Goal: Task Accomplishment & Management: Use online tool/utility

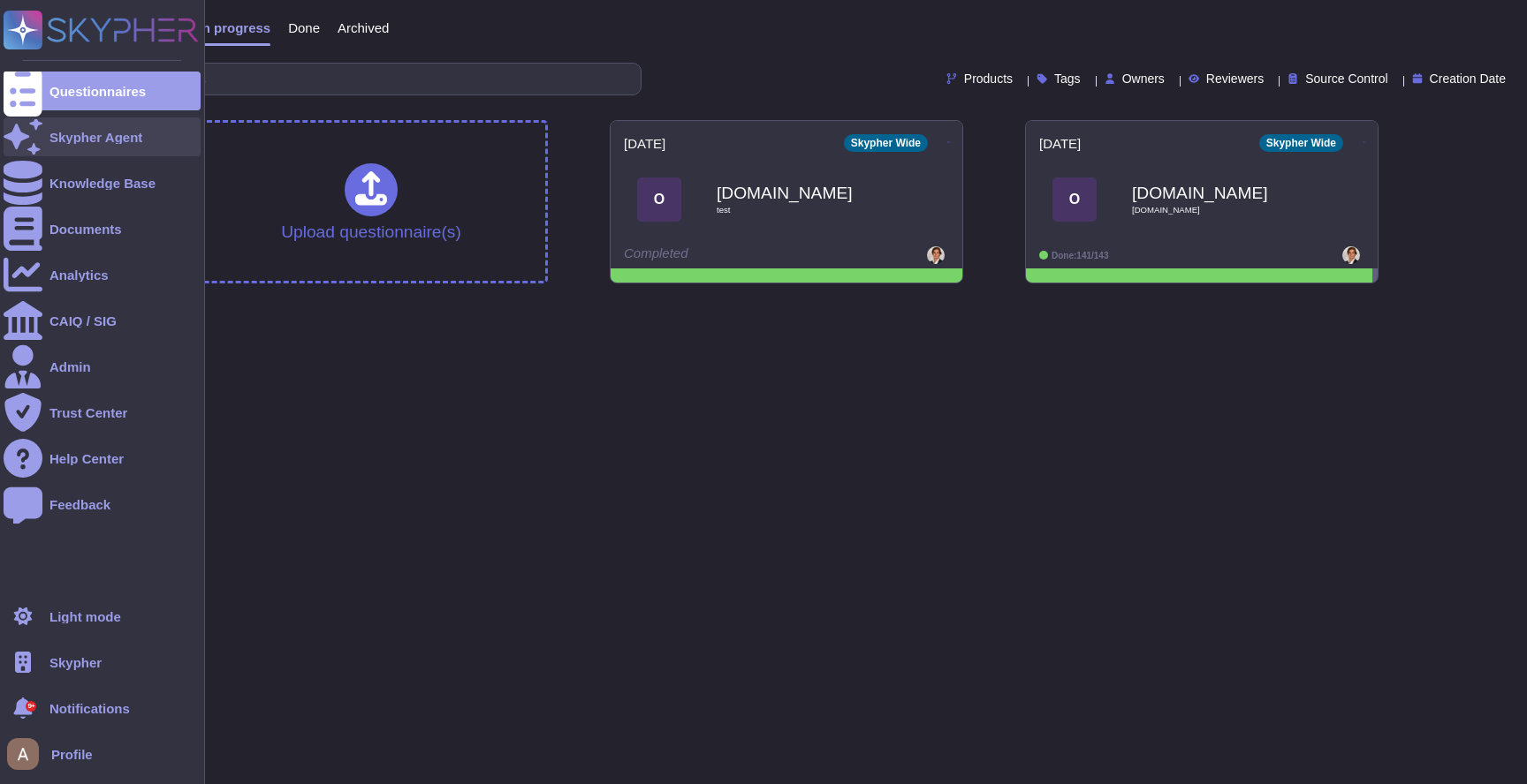
click at [65, 131] on div "Skypher Agent" at bounding box center [96, 137] width 93 height 13
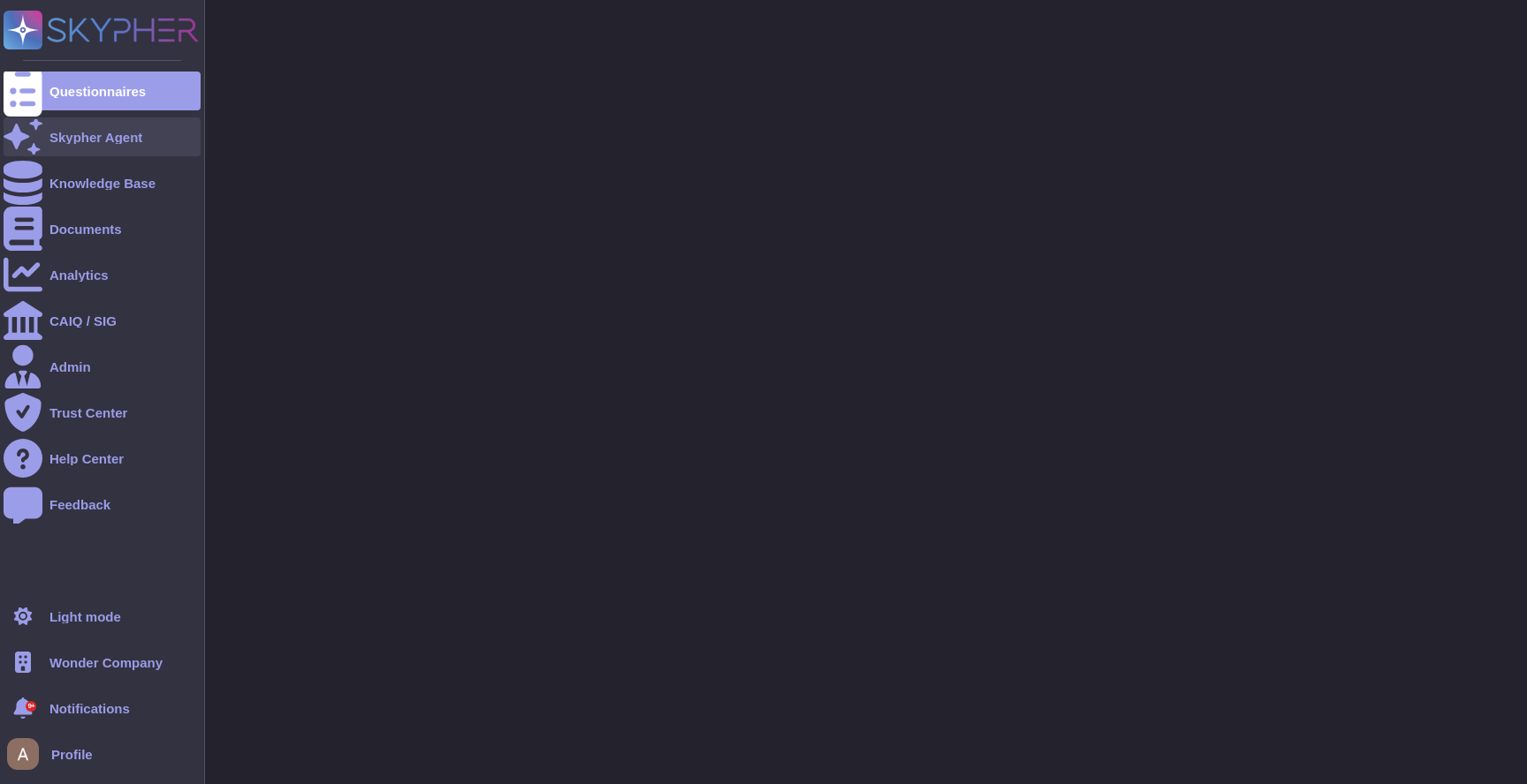
click at [73, 121] on div "Skypher Agent" at bounding box center [102, 137] width 197 height 39
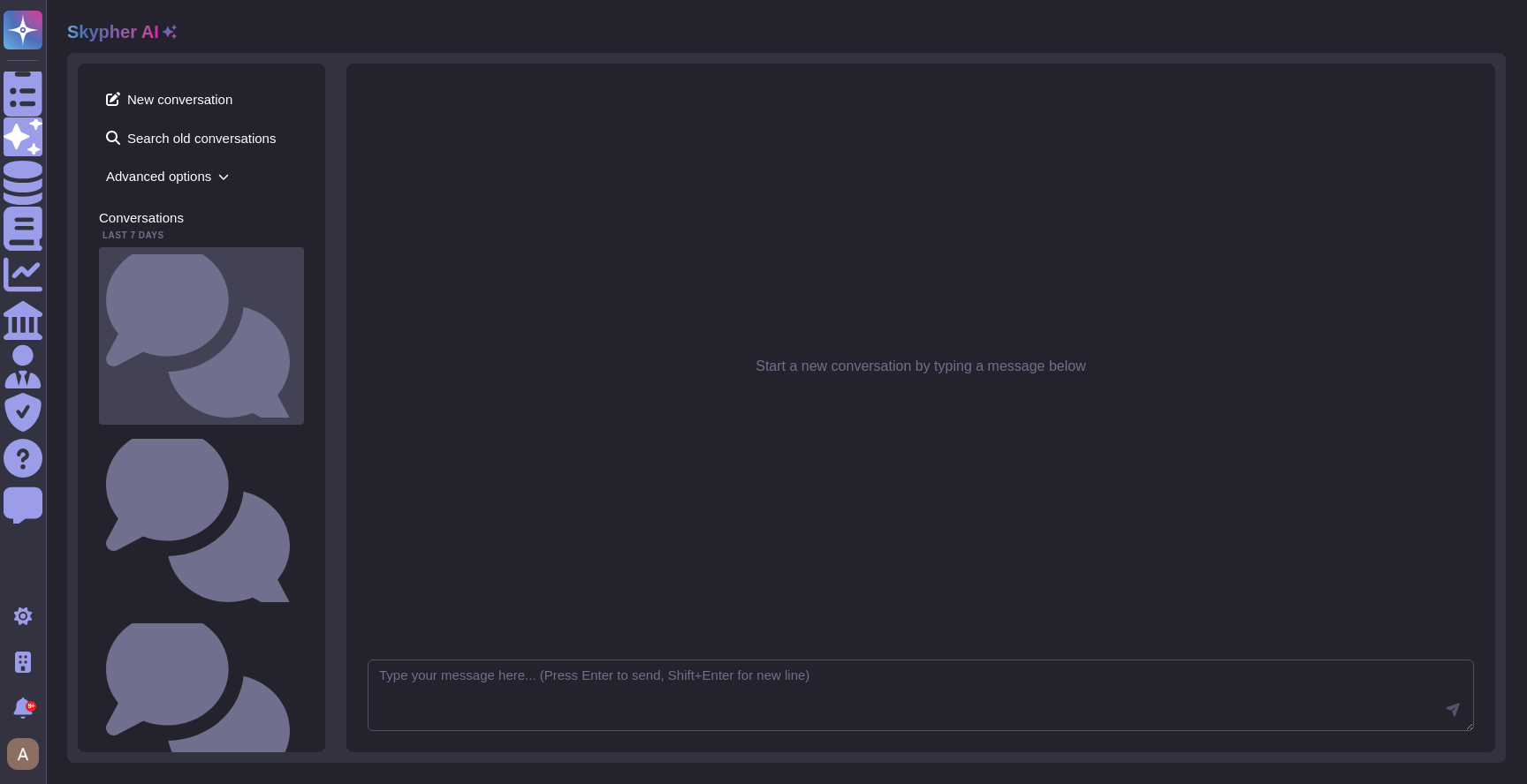
click at [242, 274] on div "Comment le soumissionnaire protège-il son environnement de travail ? Utilisez-v…" at bounding box center [201, 336] width 205 height 177
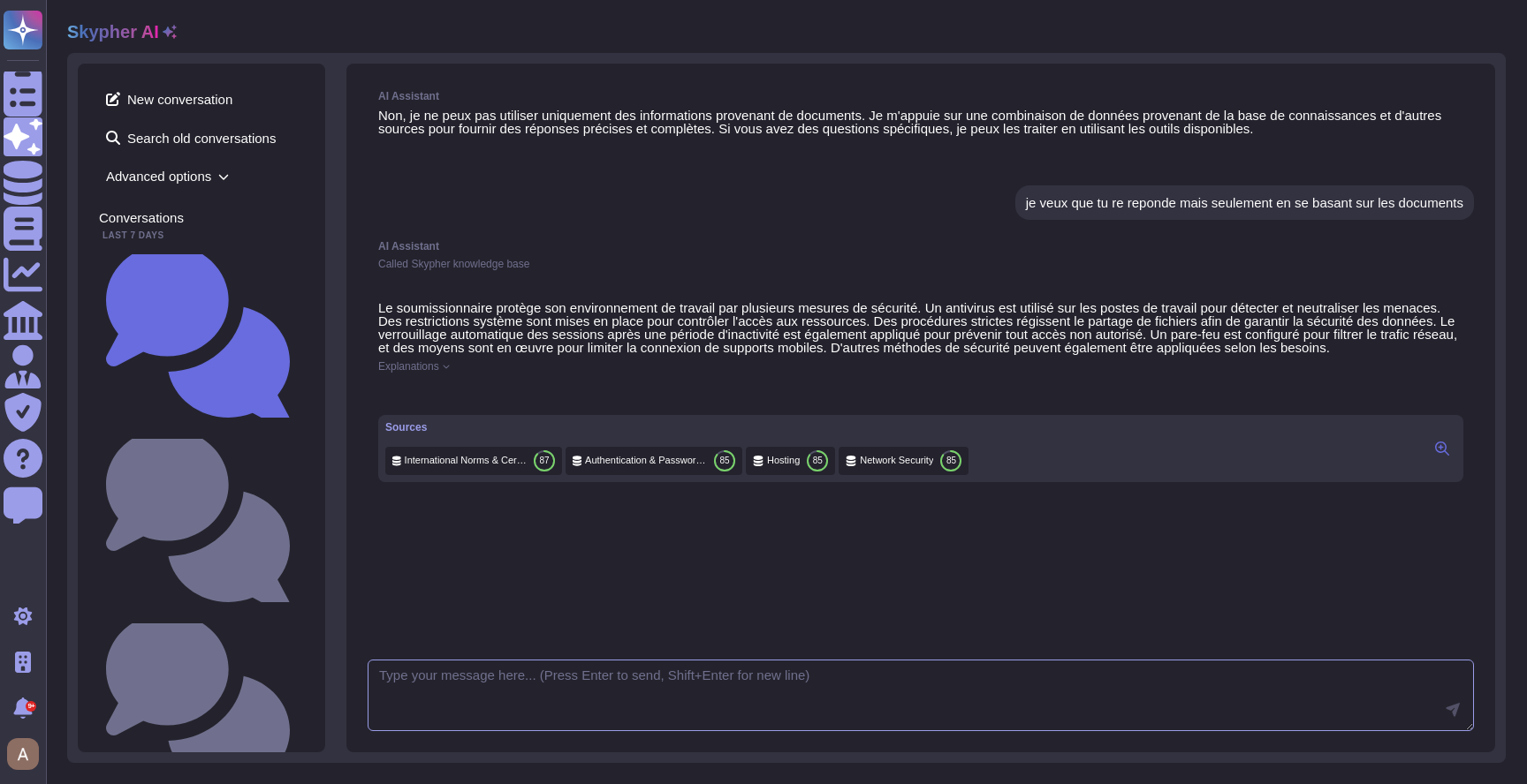
scroll to position [614, 0]
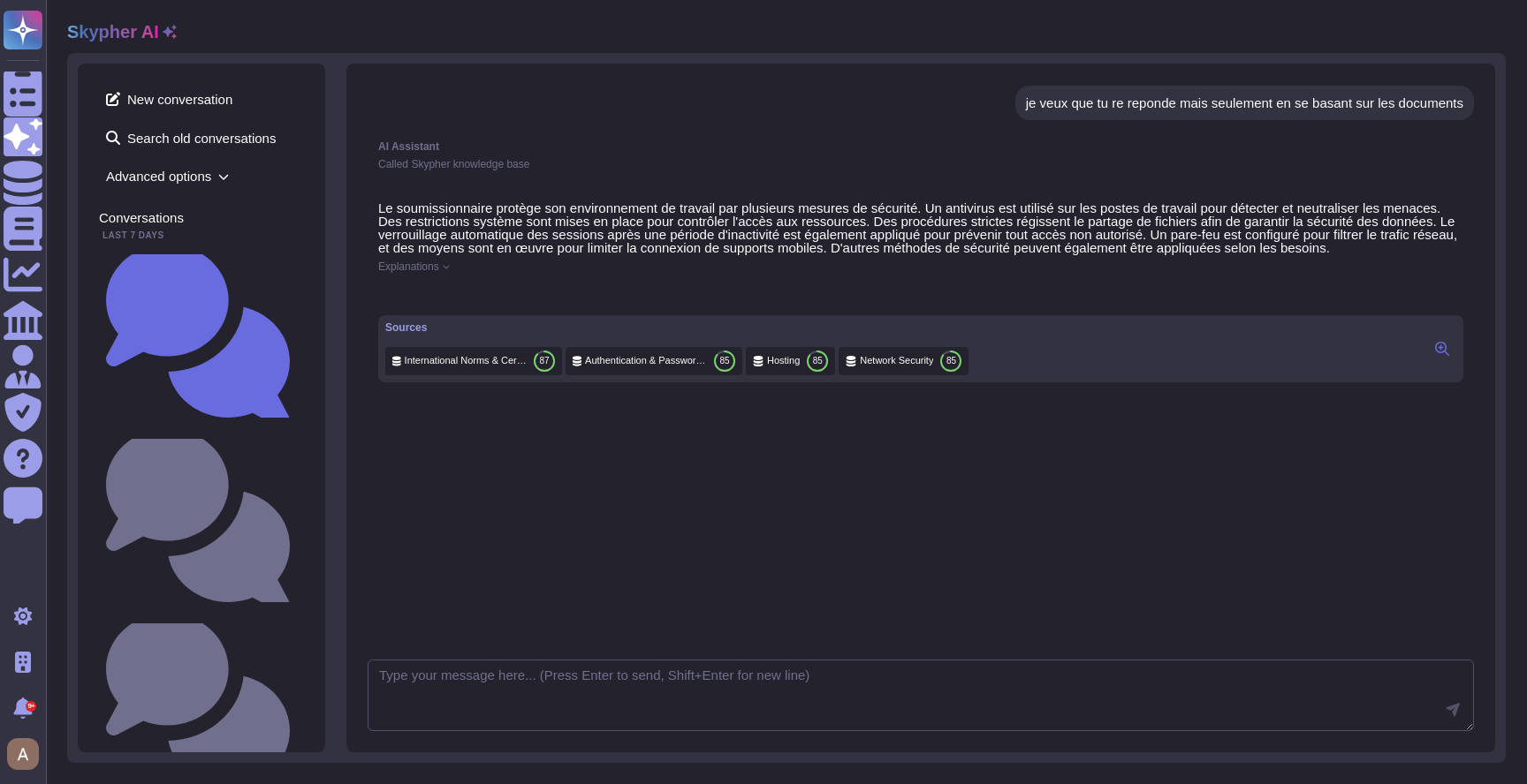
click at [1435, 356] on icon at bounding box center [1441, 349] width 14 height 14
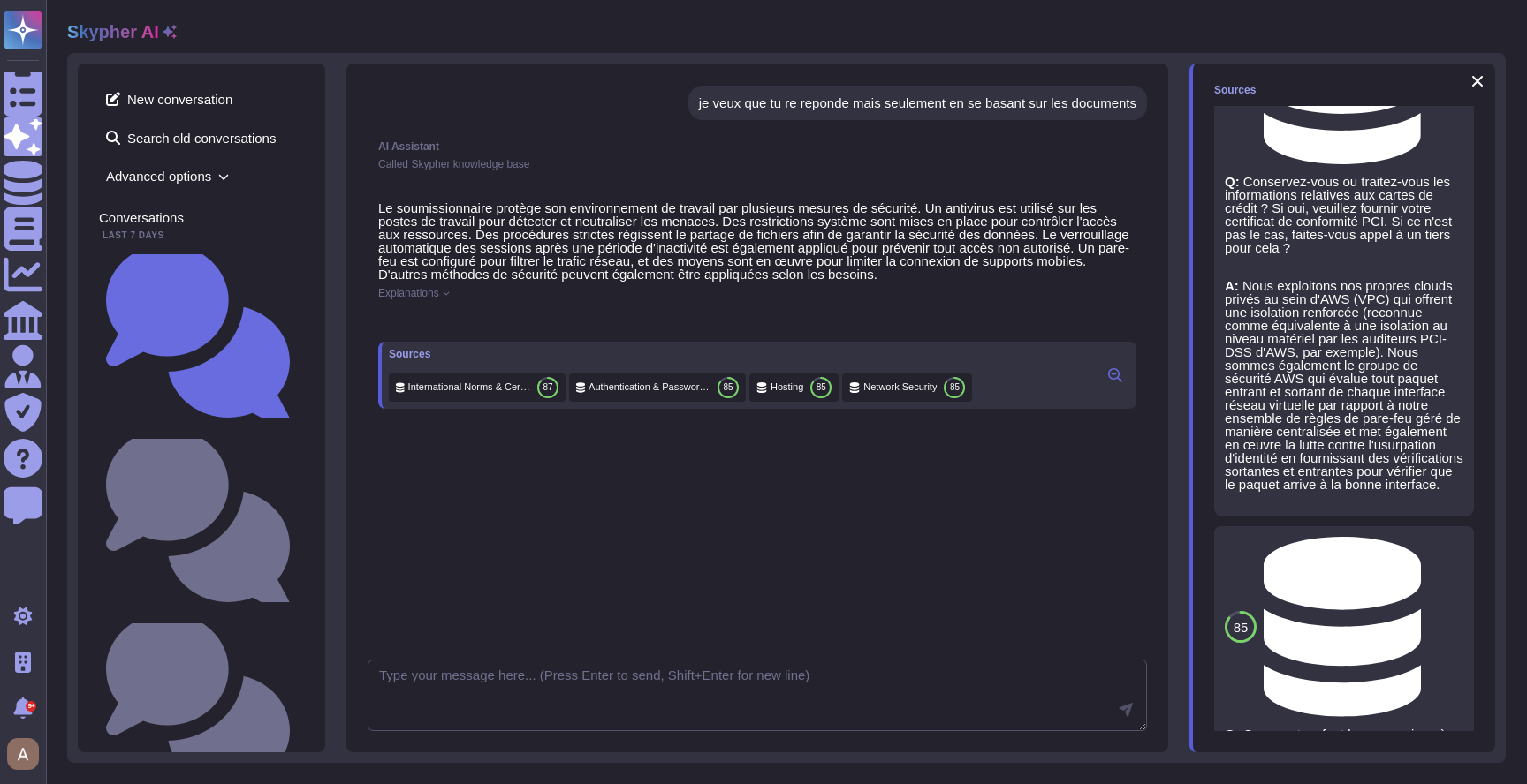
scroll to position [545, 0]
